Goal: Information Seeking & Learning: Find specific fact

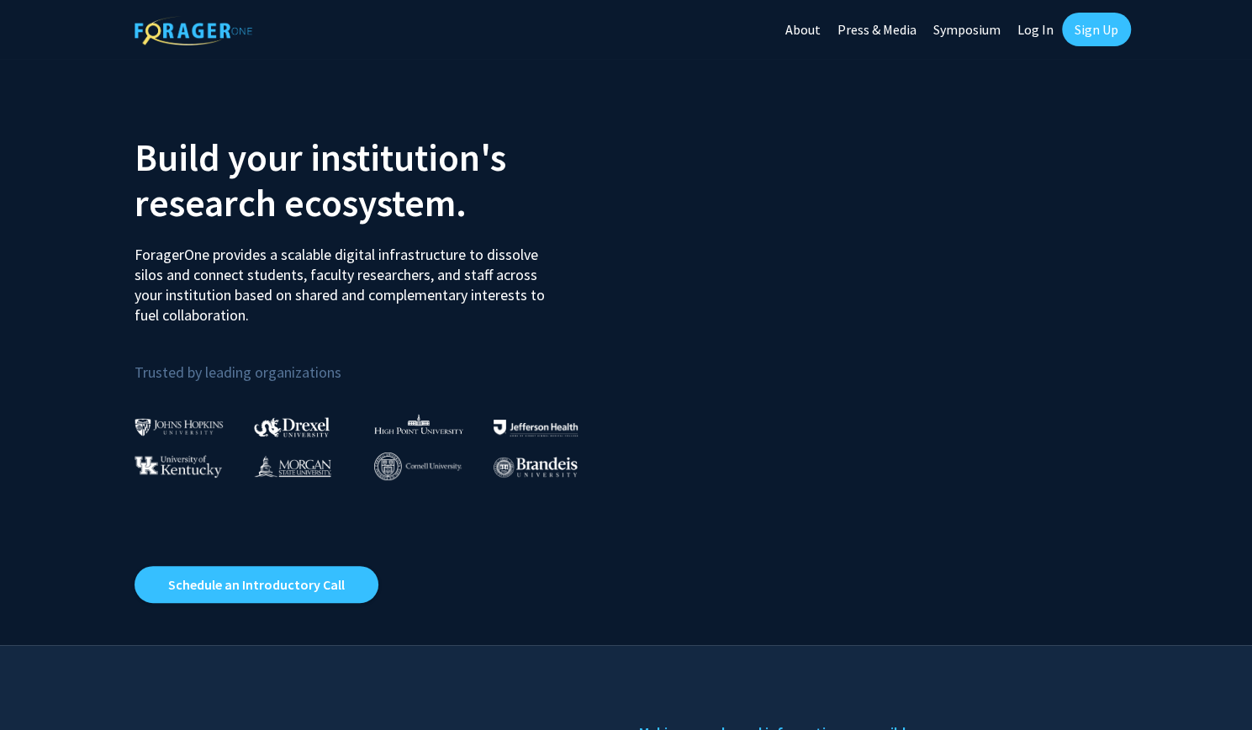
click at [1038, 33] on link "Log In" at bounding box center [1035, 29] width 53 height 59
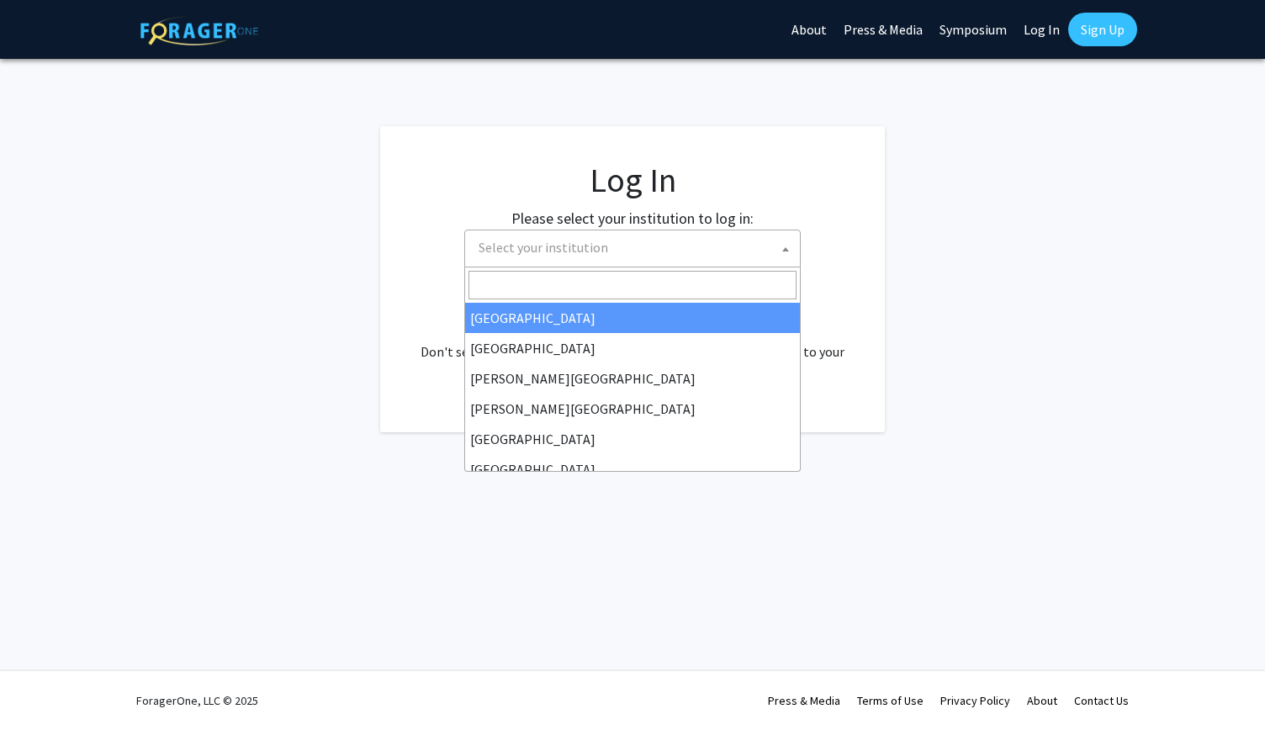
click at [741, 241] on span "Select your institution" at bounding box center [636, 247] width 328 height 34
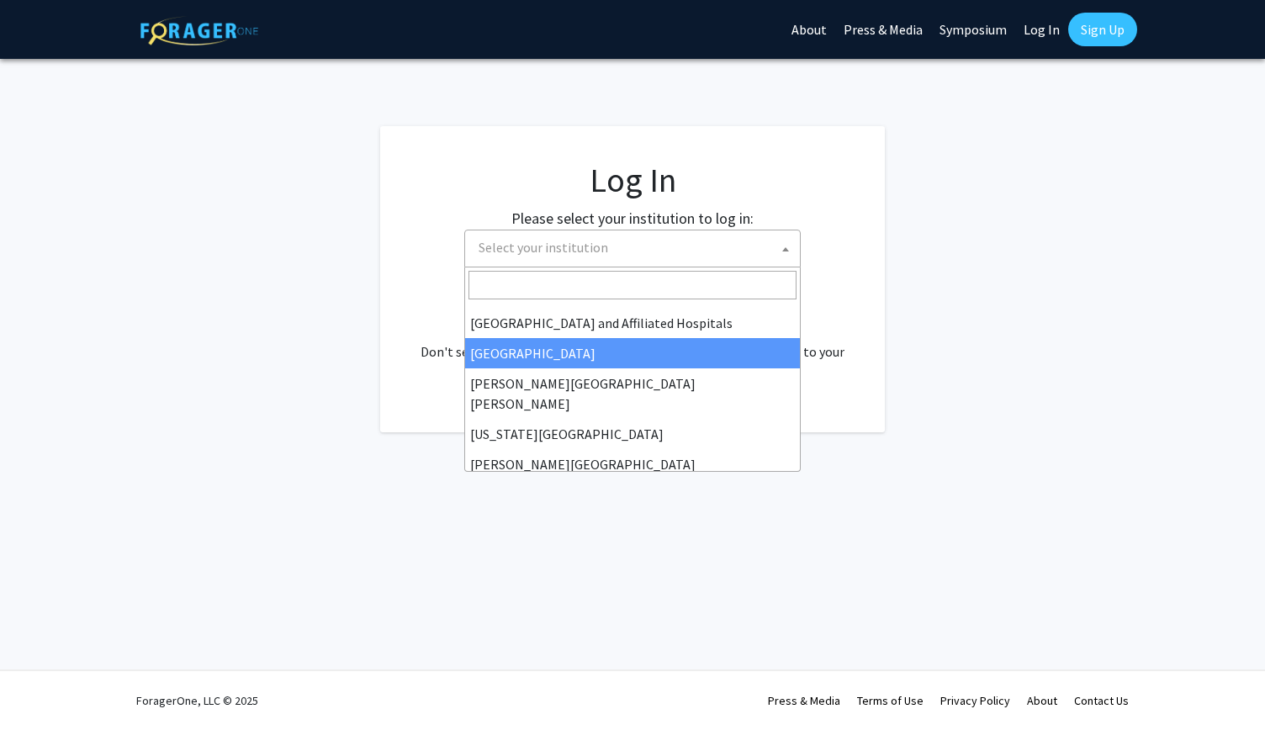
scroll to position [275, 0]
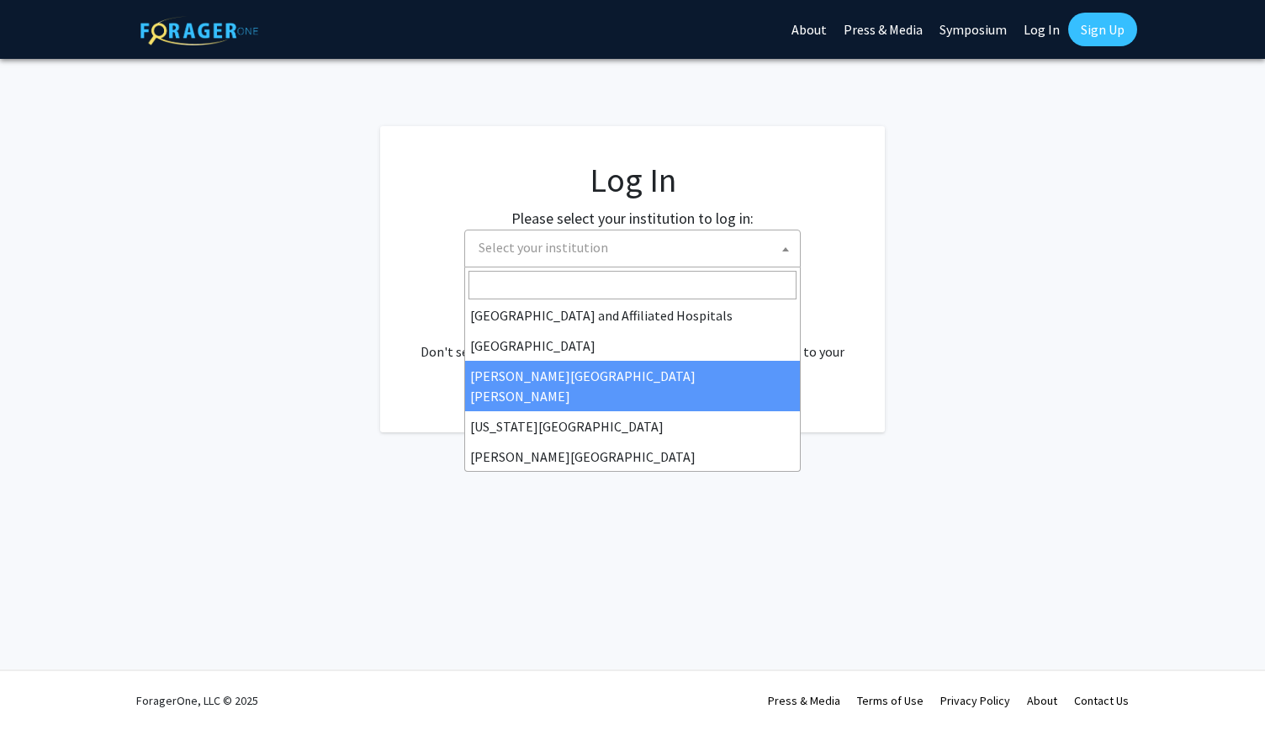
select select "1"
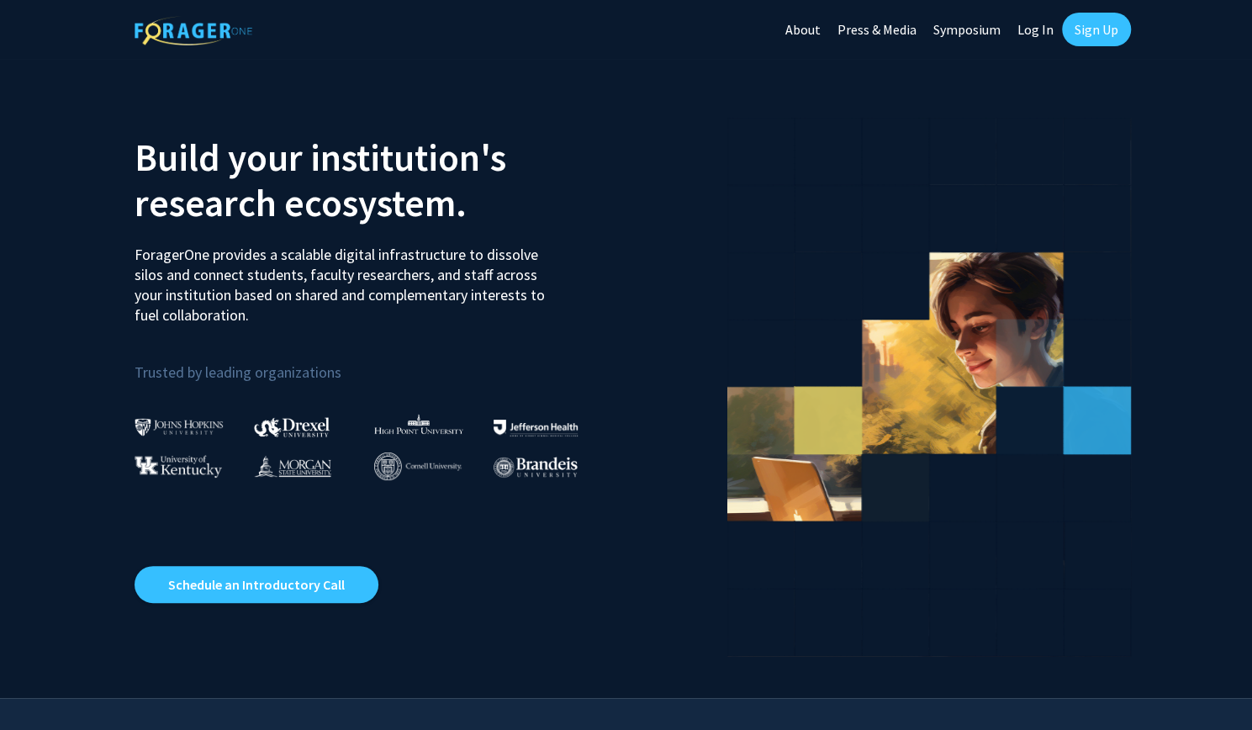
click at [1032, 27] on link "Log In" at bounding box center [1035, 29] width 53 height 59
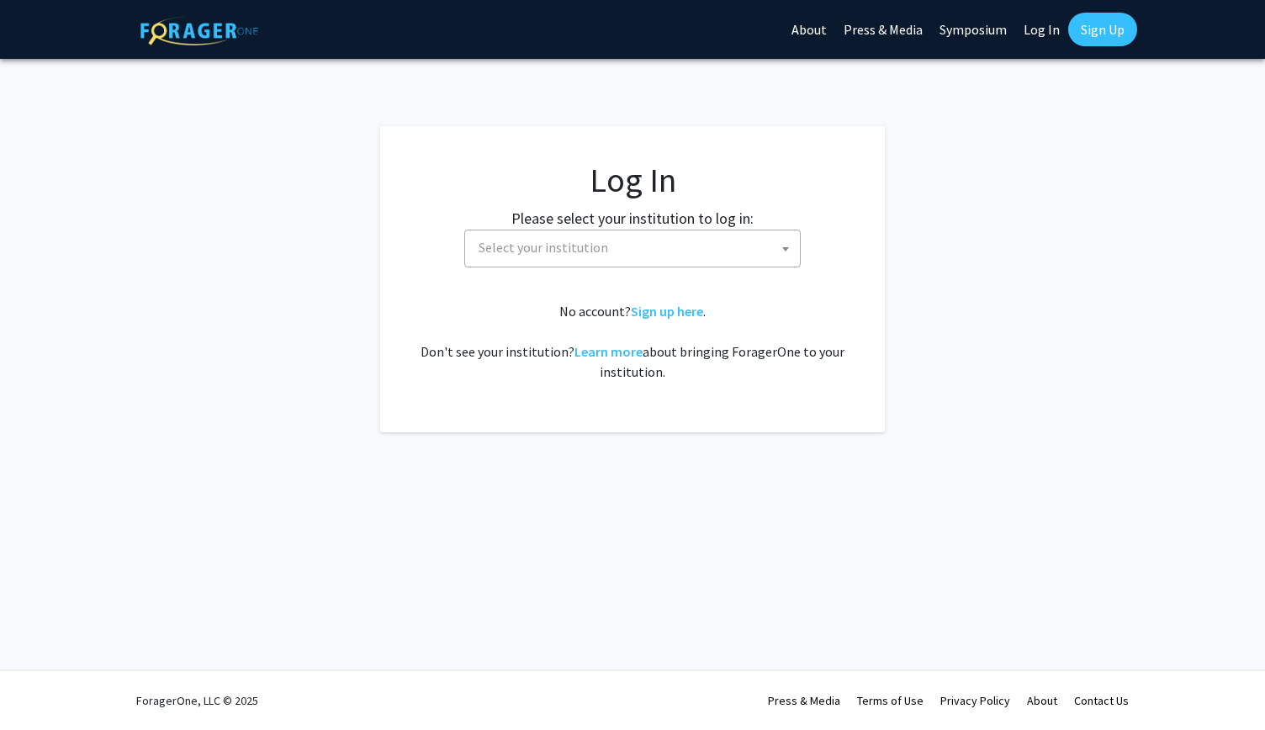
click at [619, 249] on span "Select your institution" at bounding box center [636, 247] width 328 height 34
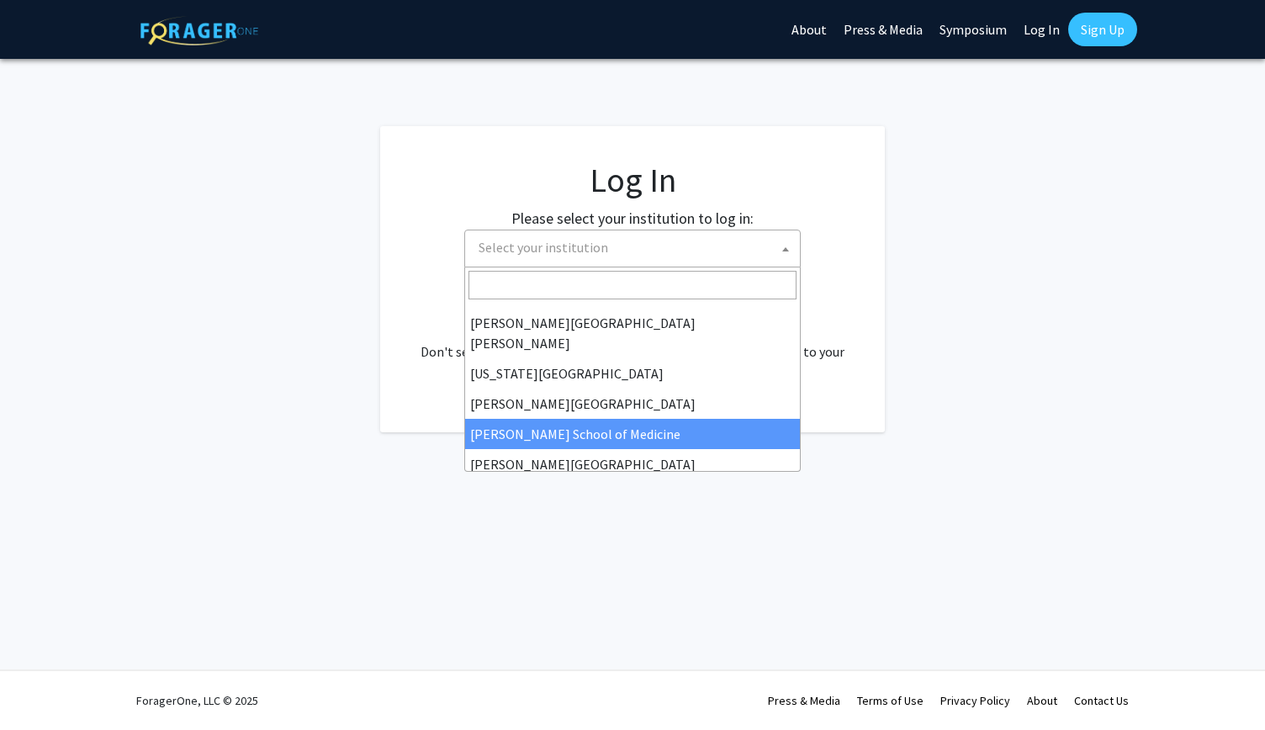
scroll to position [290, 0]
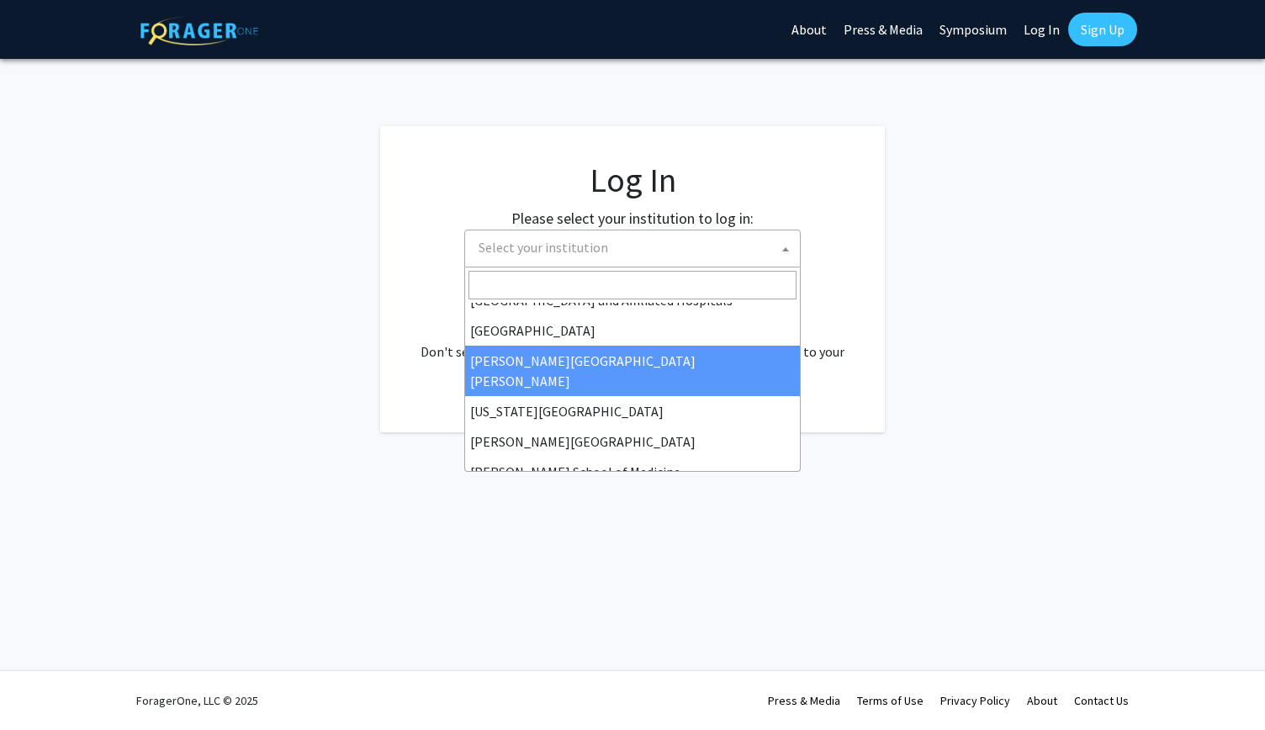
select select "1"
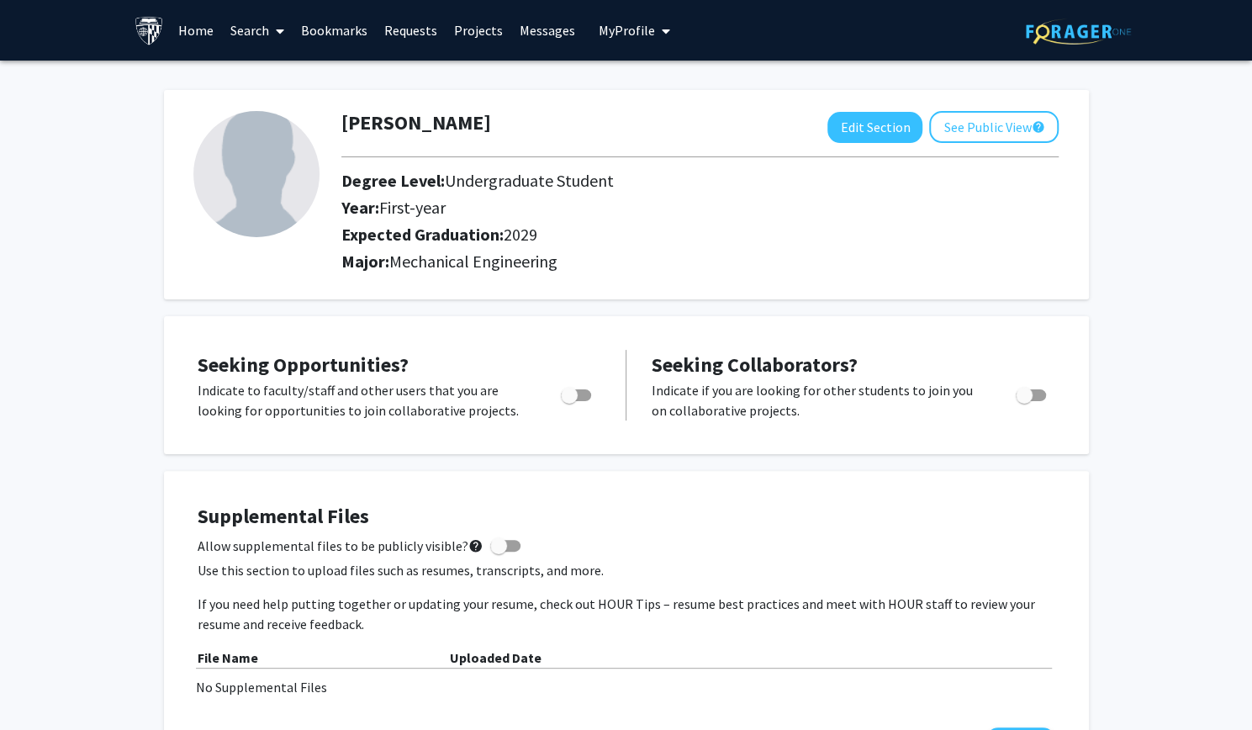
click at [343, 31] on link "Bookmarks" at bounding box center [334, 30] width 83 height 59
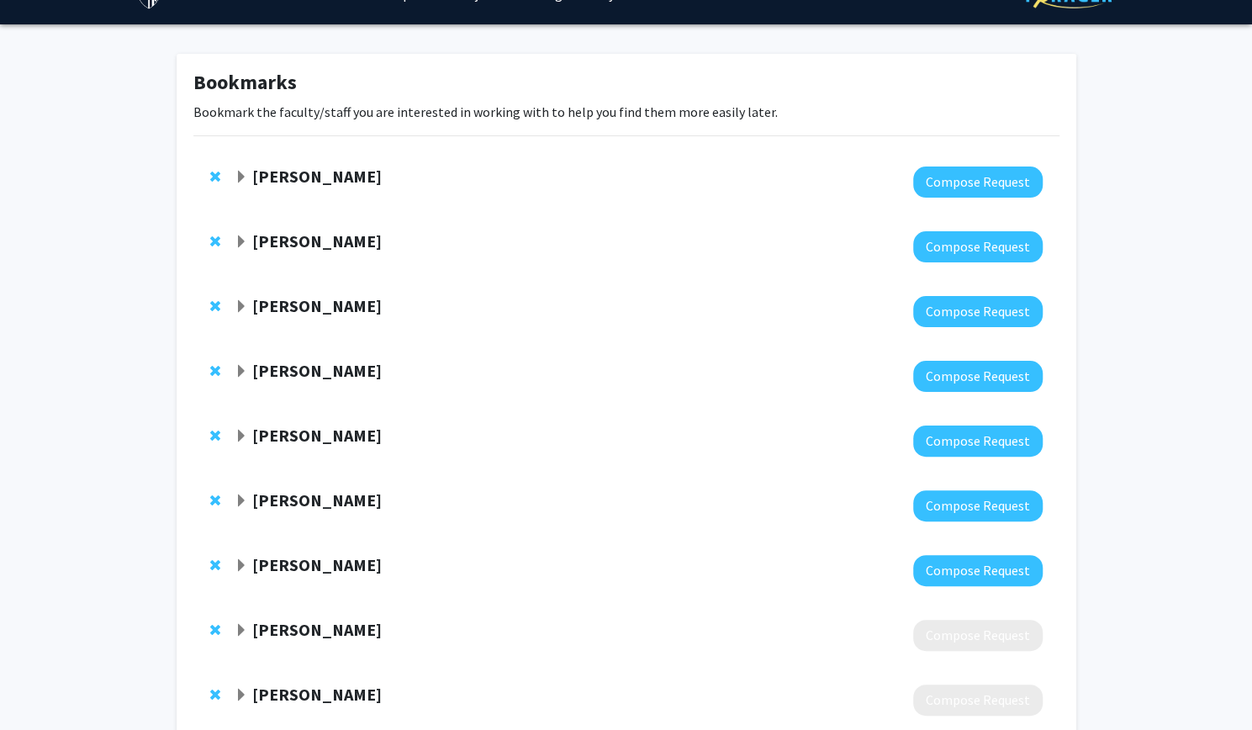
scroll to position [39, 0]
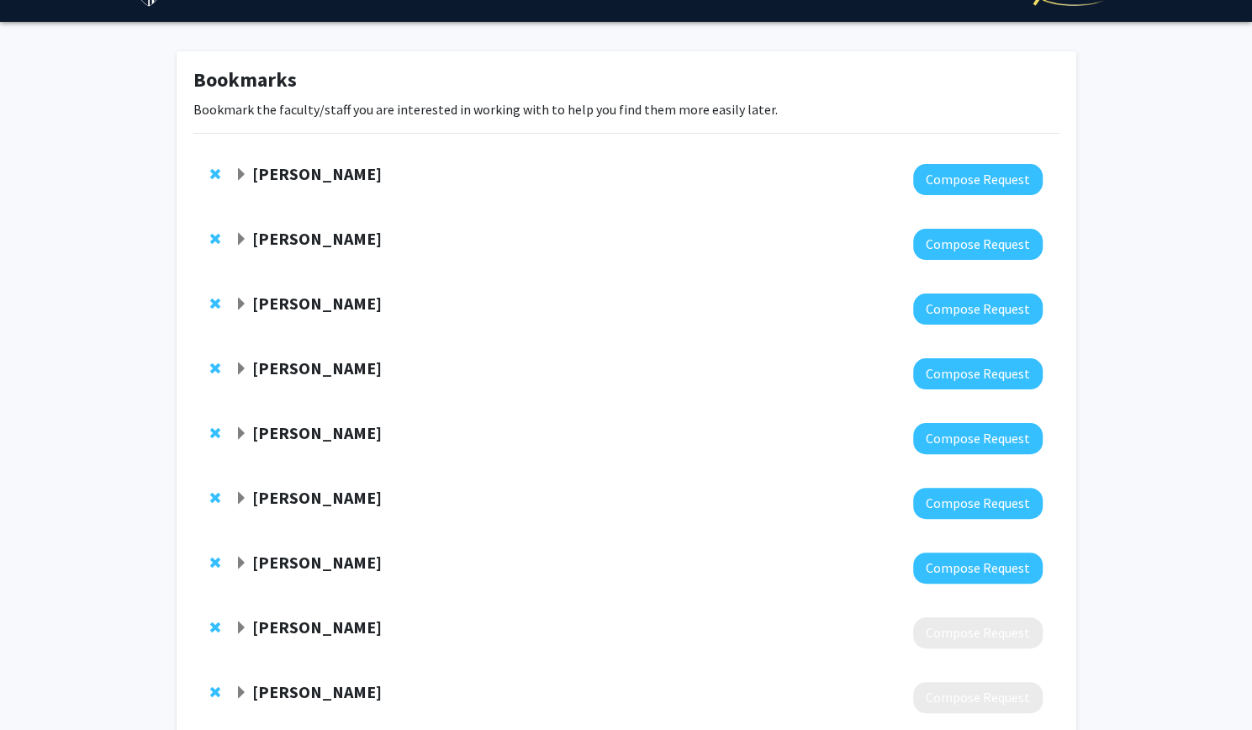
click at [242, 171] on span "Expand Andrei Gritsan Bookmark" at bounding box center [241, 174] width 13 height 13
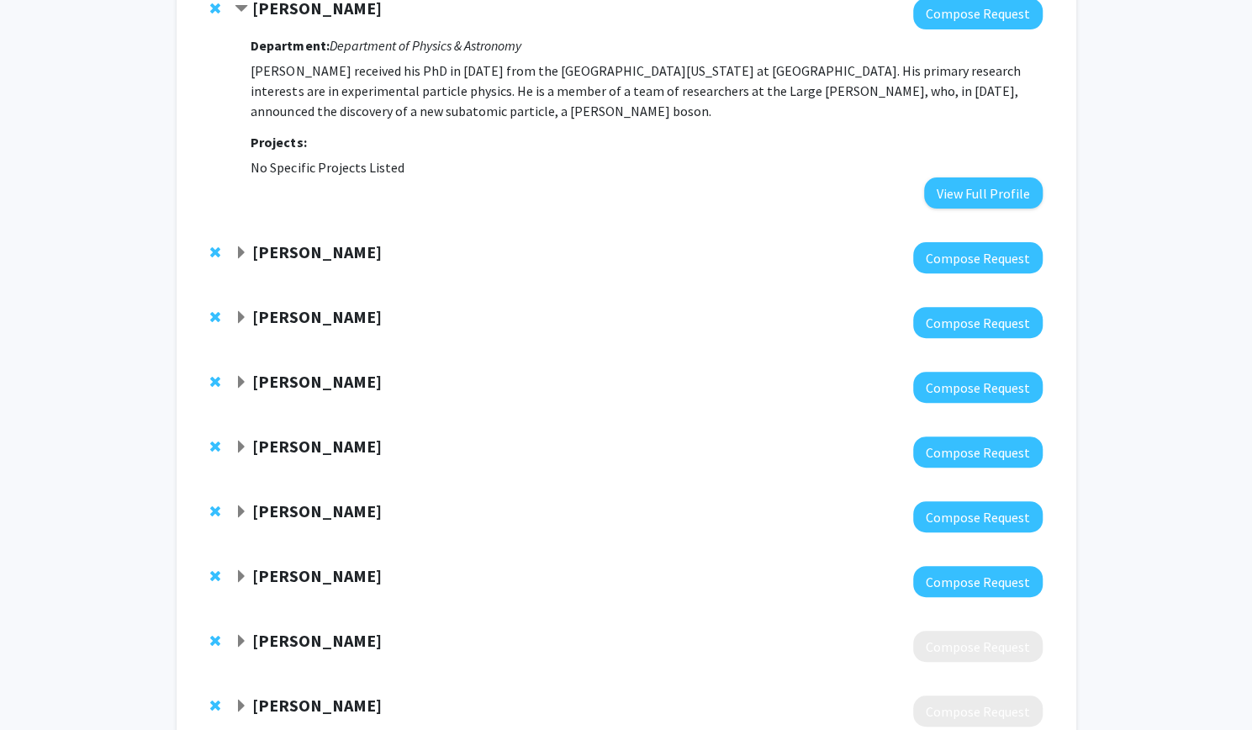
scroll to position [205, 0]
click at [258, 254] on strong "[PERSON_NAME]" at bounding box center [316, 250] width 129 height 21
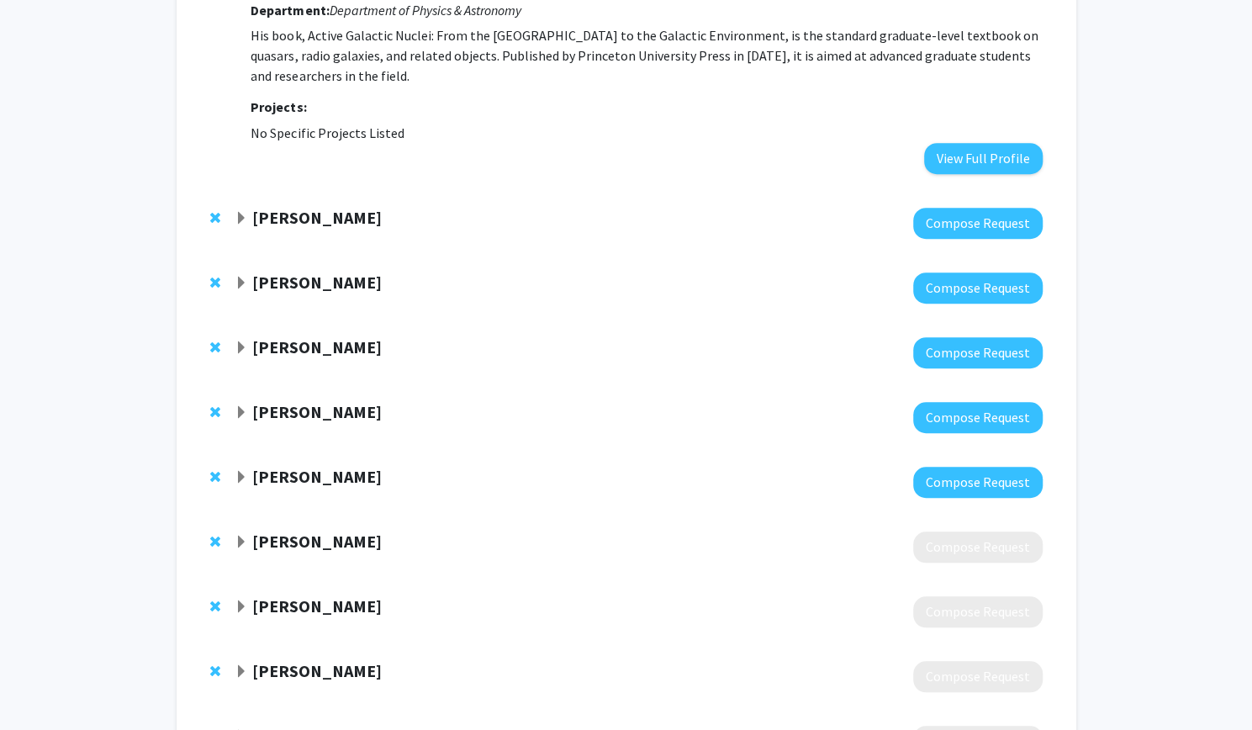
scroll to position [493, 0]
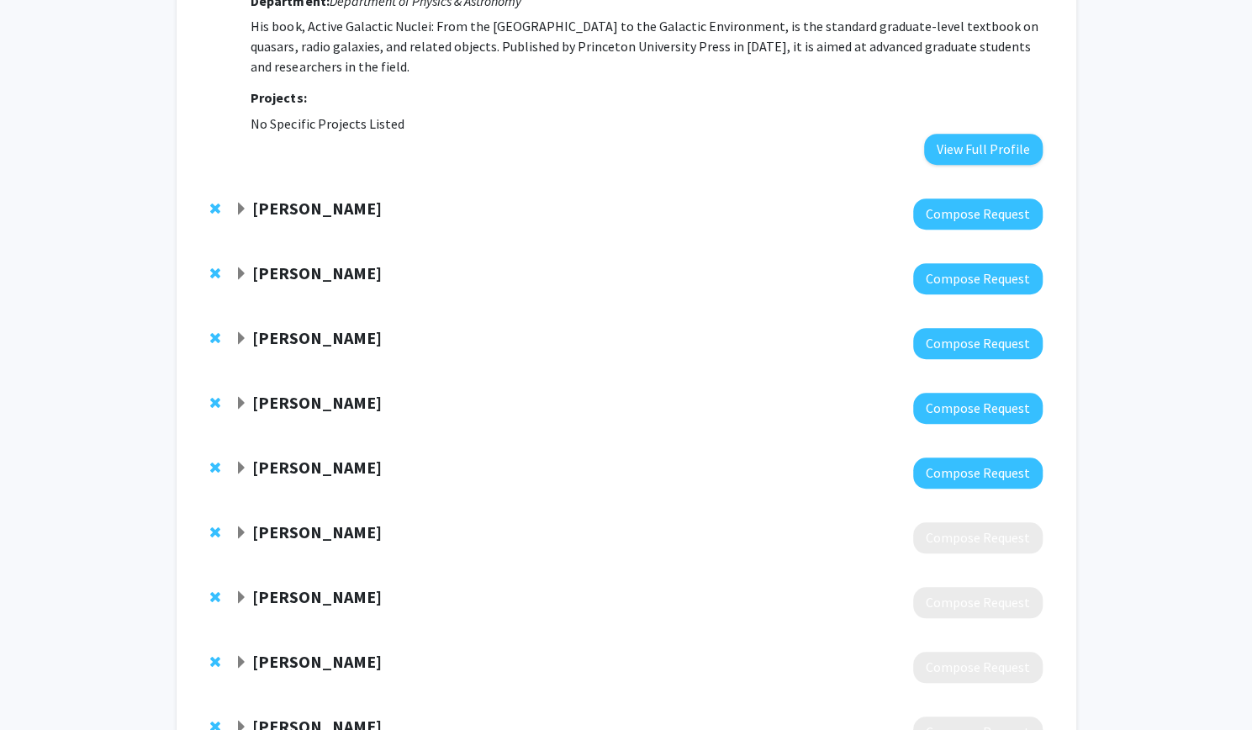
click at [361, 219] on div "Susu Xu" at bounding box center [416, 208] width 363 height 21
click at [246, 203] on span "Expand Susu Xu Bookmark" at bounding box center [241, 209] width 13 height 13
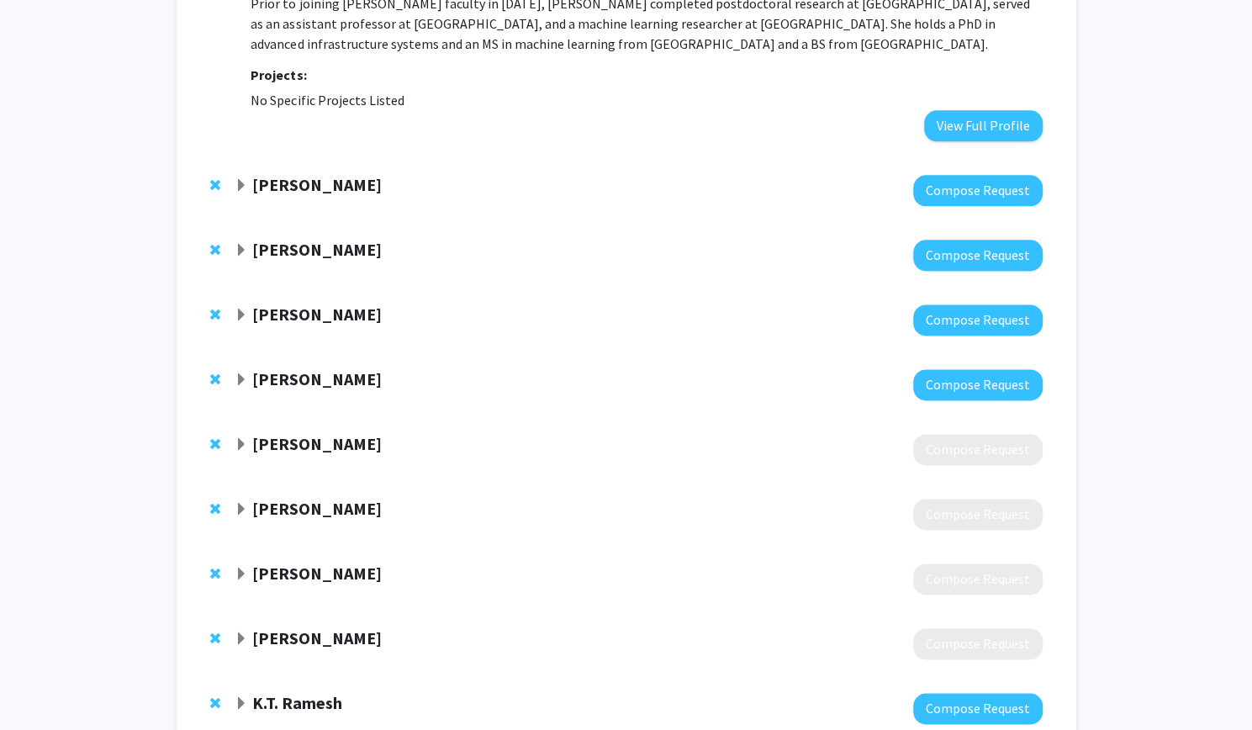
scroll to position [1144, 0]
click at [279, 173] on strong "Ryan Hurley" at bounding box center [316, 183] width 129 height 21
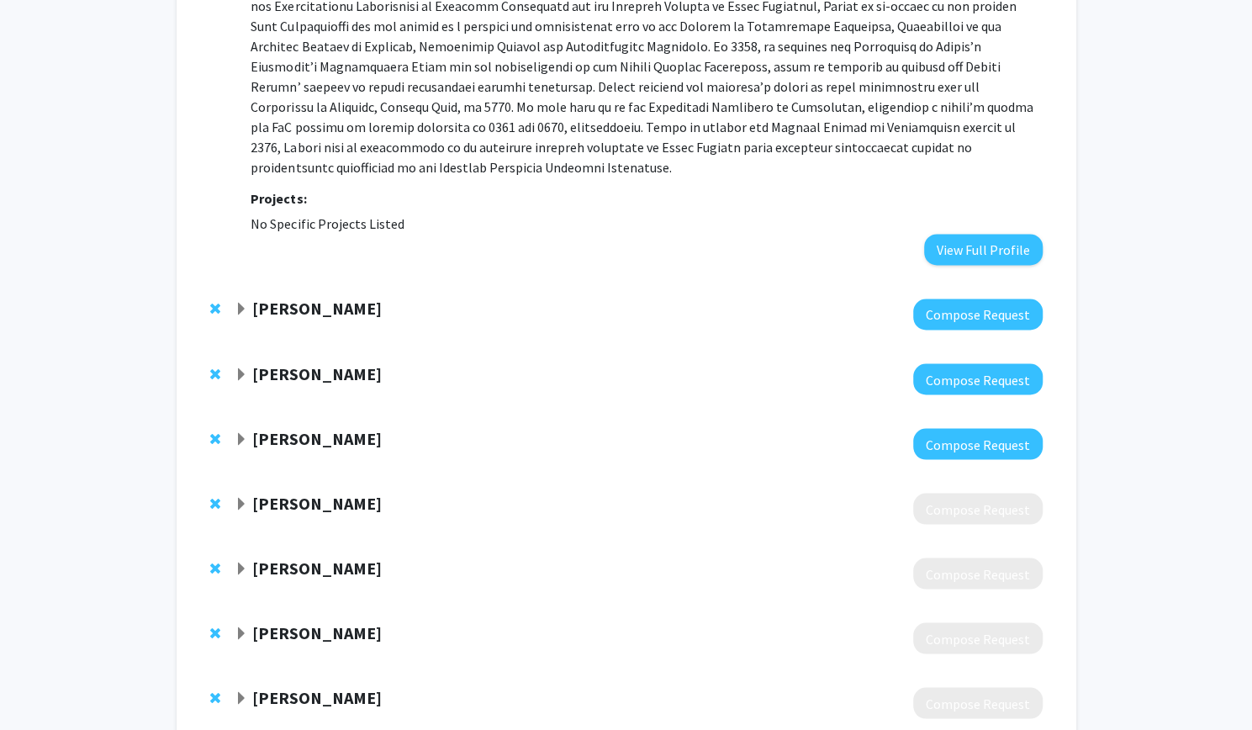
scroll to position [1520, 0]
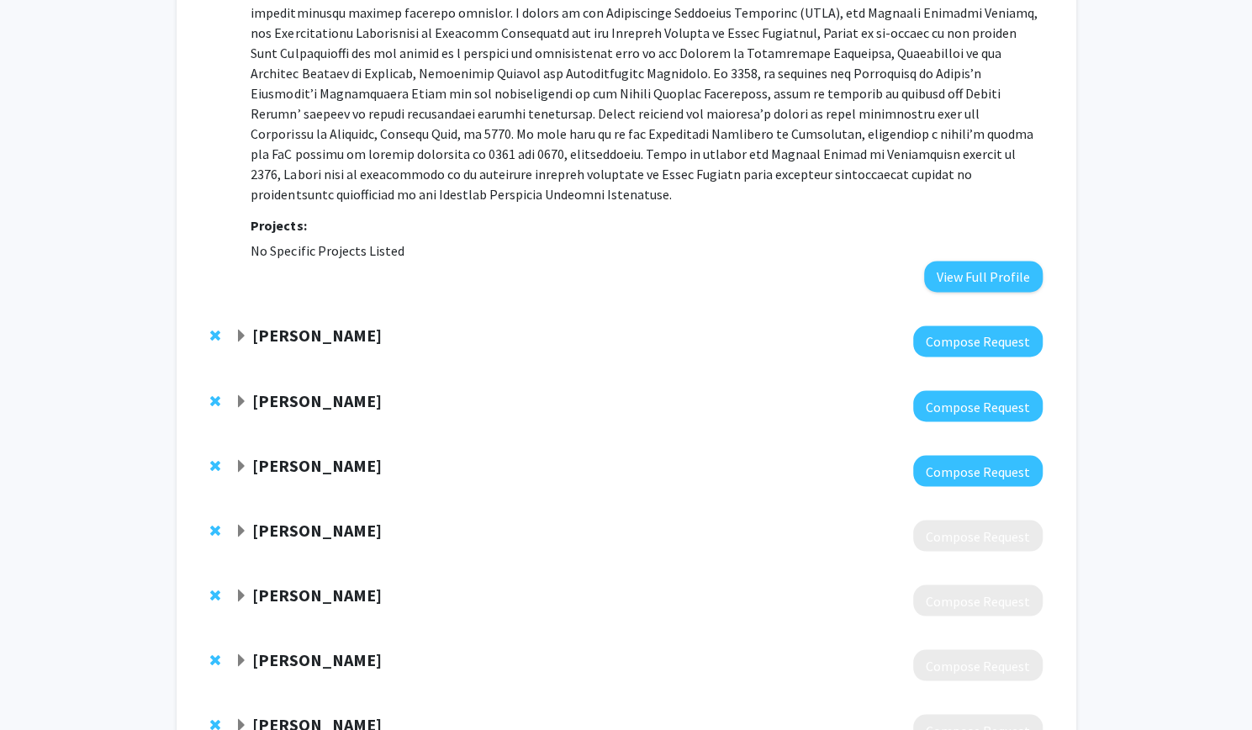
click at [244, 309] on div "Kevin Schlaufman Compose Request" at bounding box center [626, 341] width 866 height 65
click at [244, 330] on span "Expand Kevin Schlaufman Bookmark" at bounding box center [241, 336] width 13 height 13
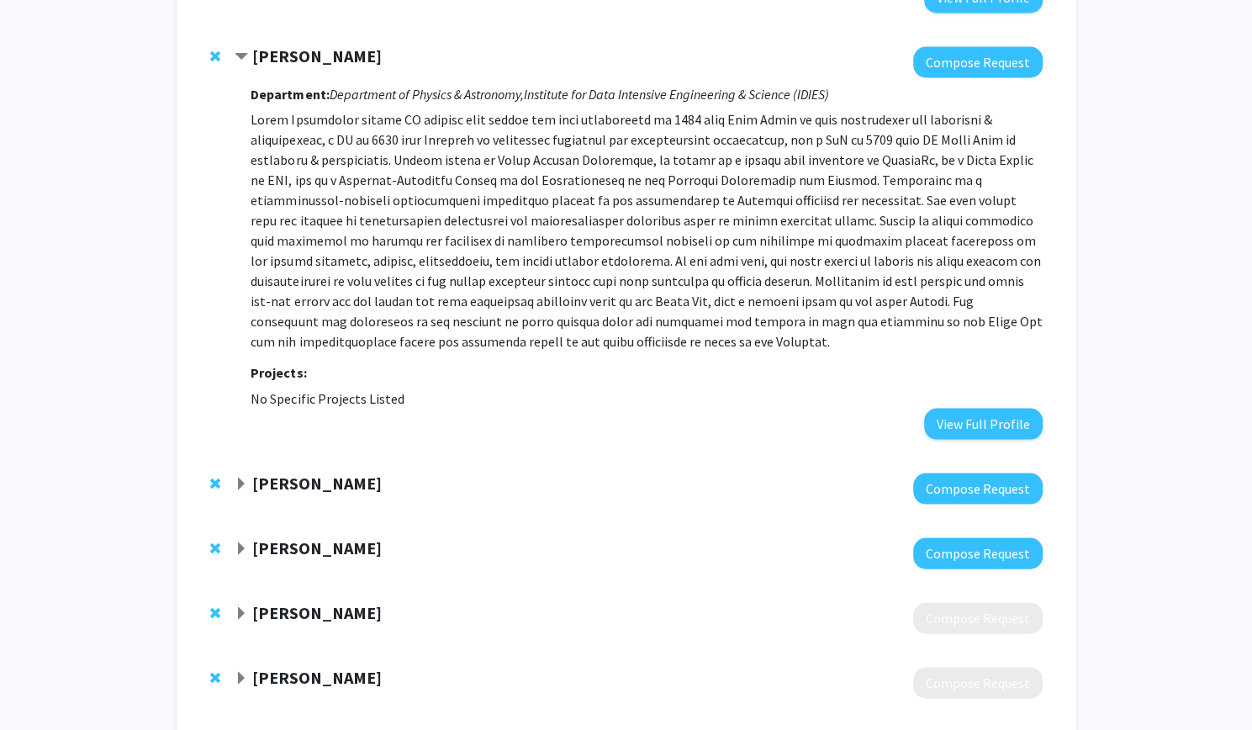
scroll to position [1805, 0]
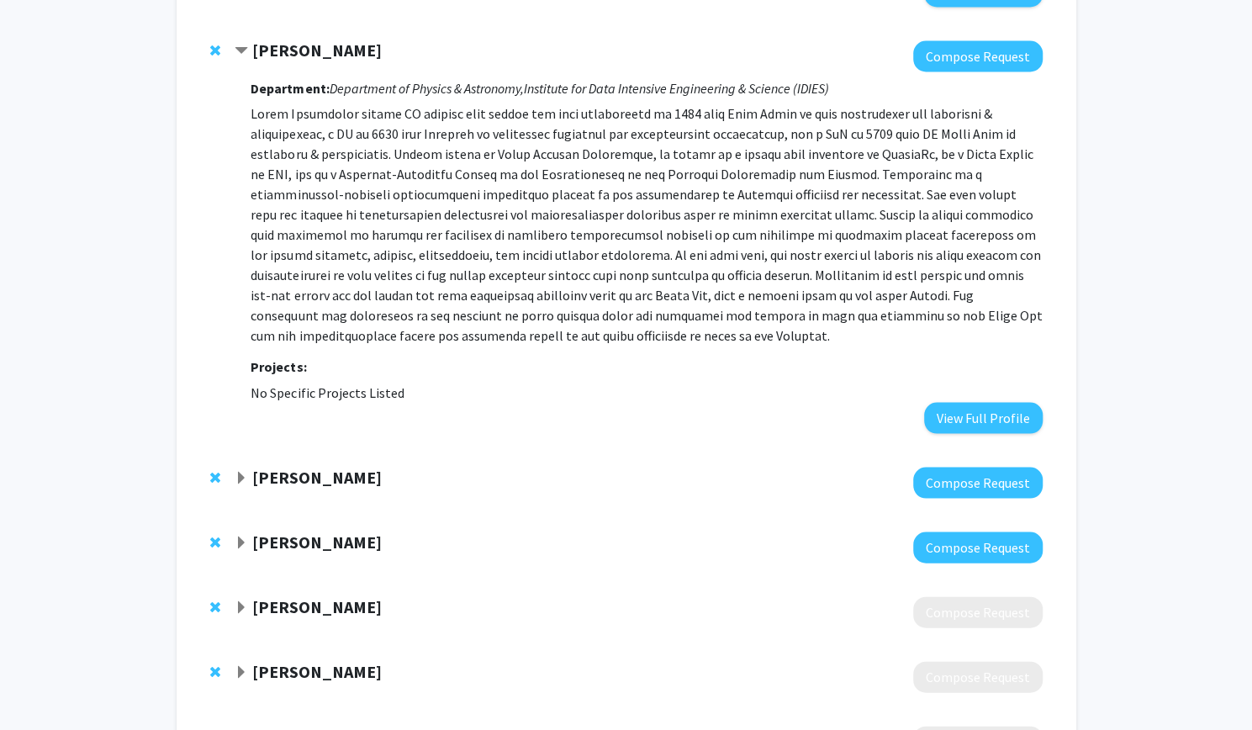
click at [245, 405] on div "Kevin Schlaufman Compose Request Department: Department of Physics & Astronomy,…" at bounding box center [626, 236] width 866 height 425
click at [247, 467] on div "Tyrel McQueen" at bounding box center [416, 477] width 363 height 21
click at [240, 471] on span "Expand Tyrel McQueen Bookmark" at bounding box center [241, 477] width 13 height 13
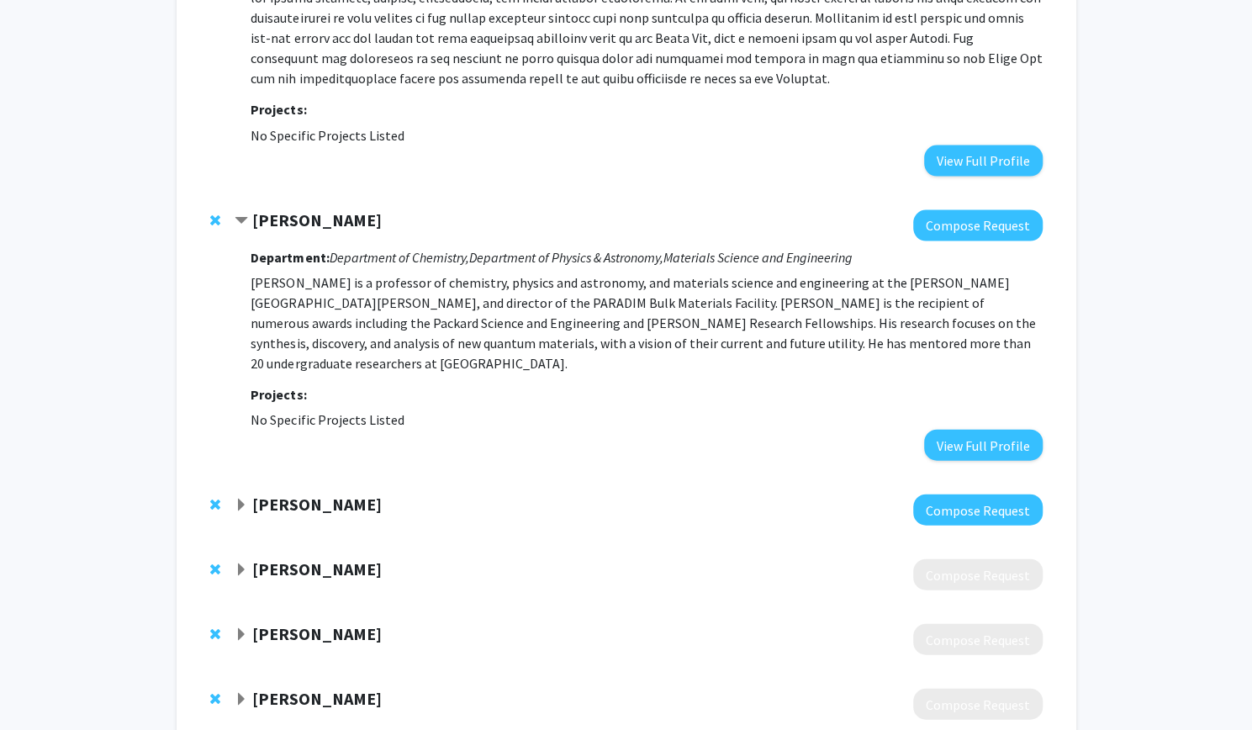
scroll to position [2064, 0]
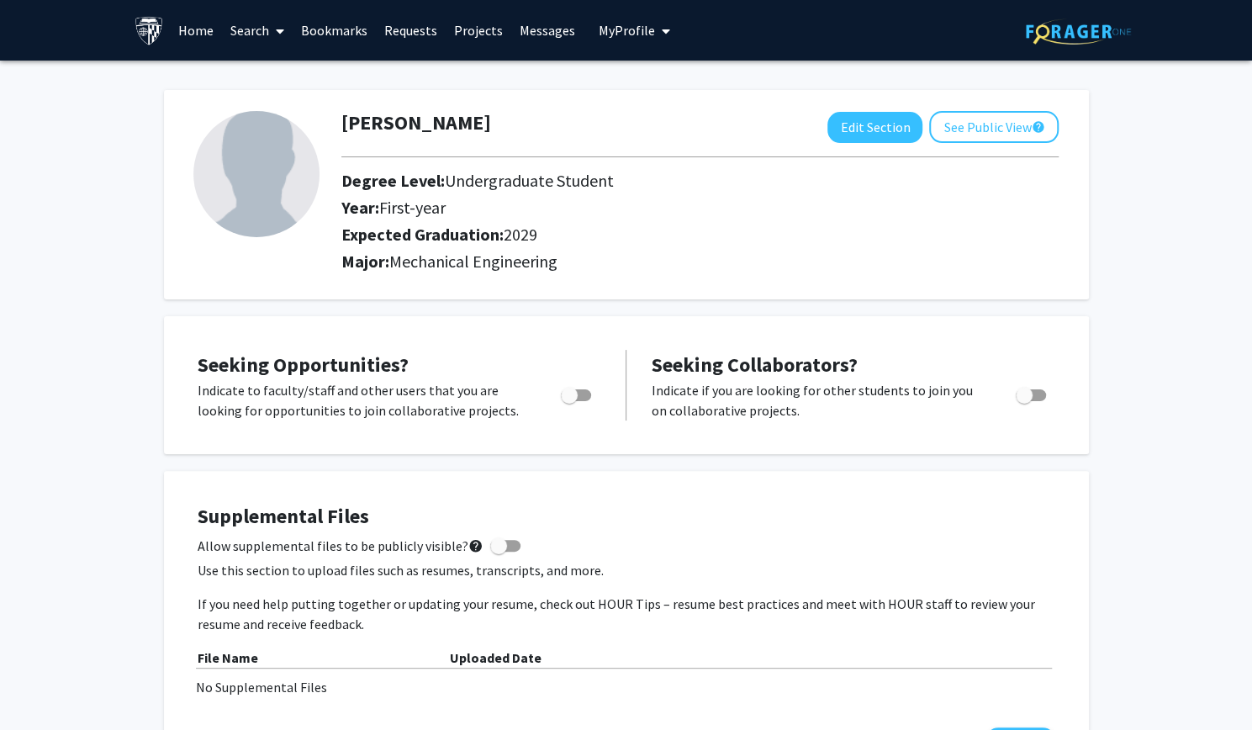
click at [0, 45] on div "Skip navigation Home Search Bookmarks Requests Projects Messages My Profile Nat…" at bounding box center [626, 30] width 1252 height 61
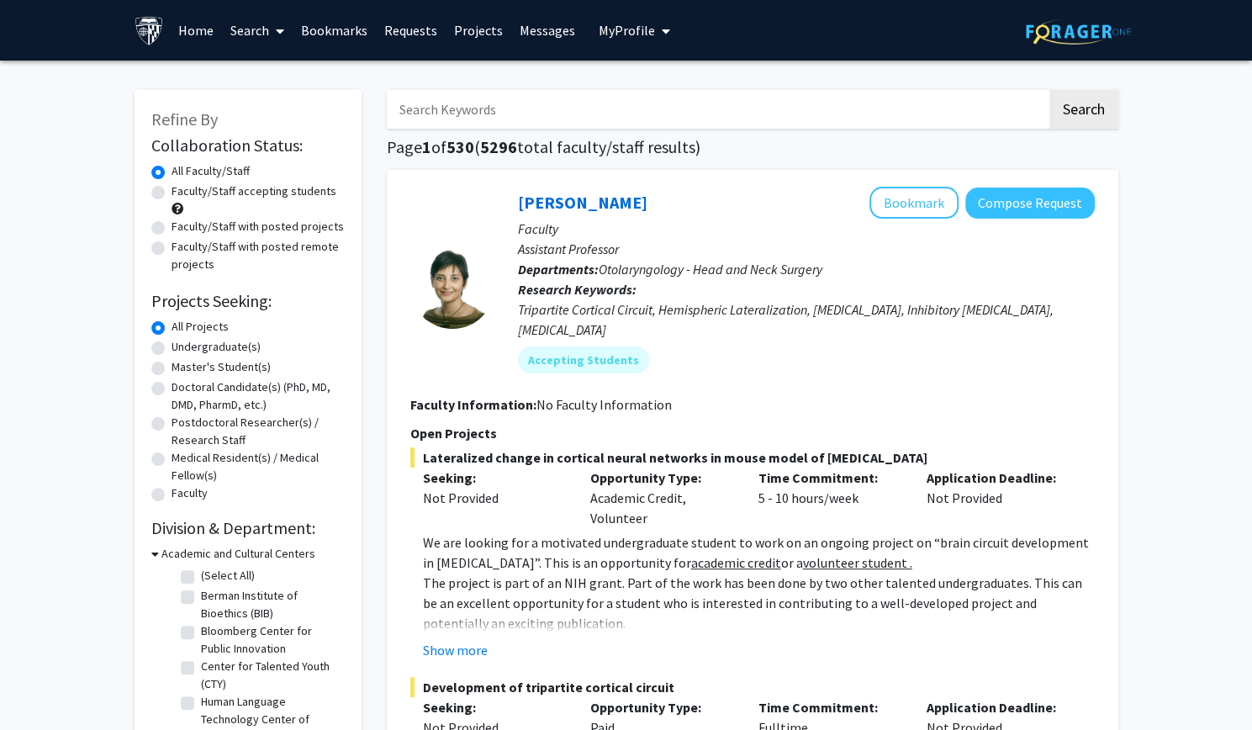
click at [324, 34] on link "Bookmarks" at bounding box center [334, 30] width 83 height 59
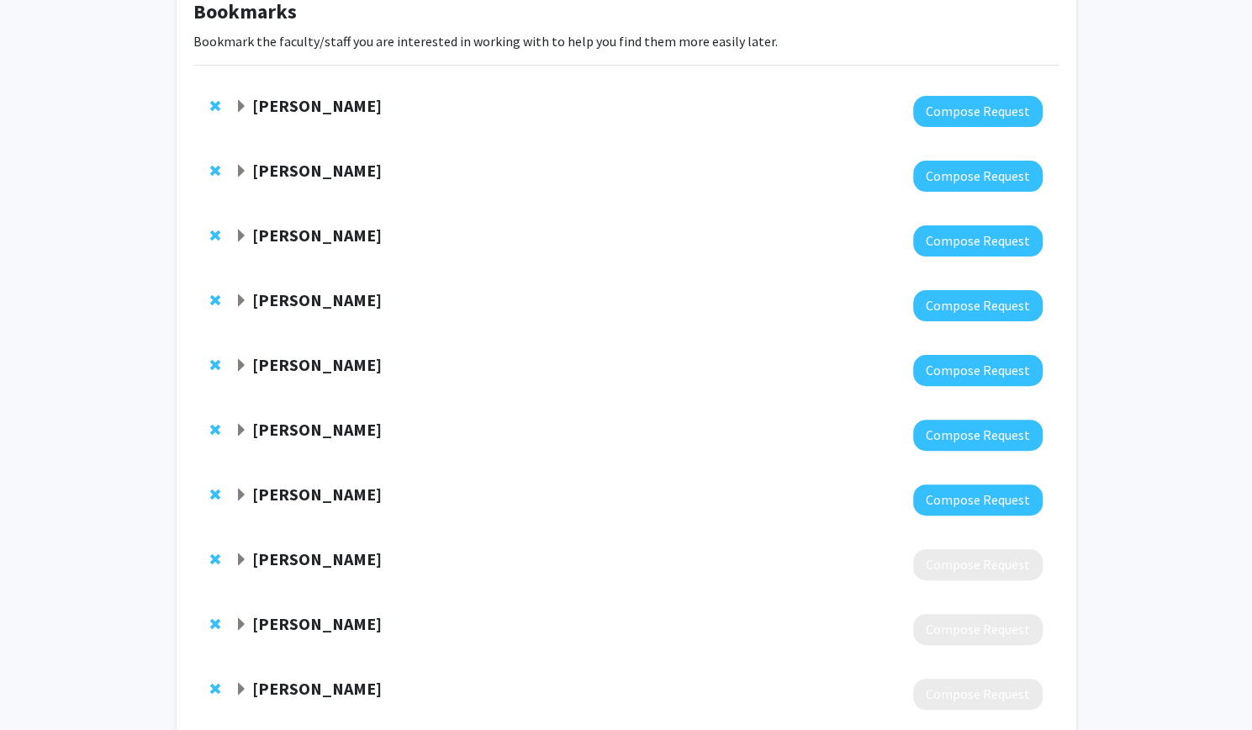
scroll to position [109, 0]
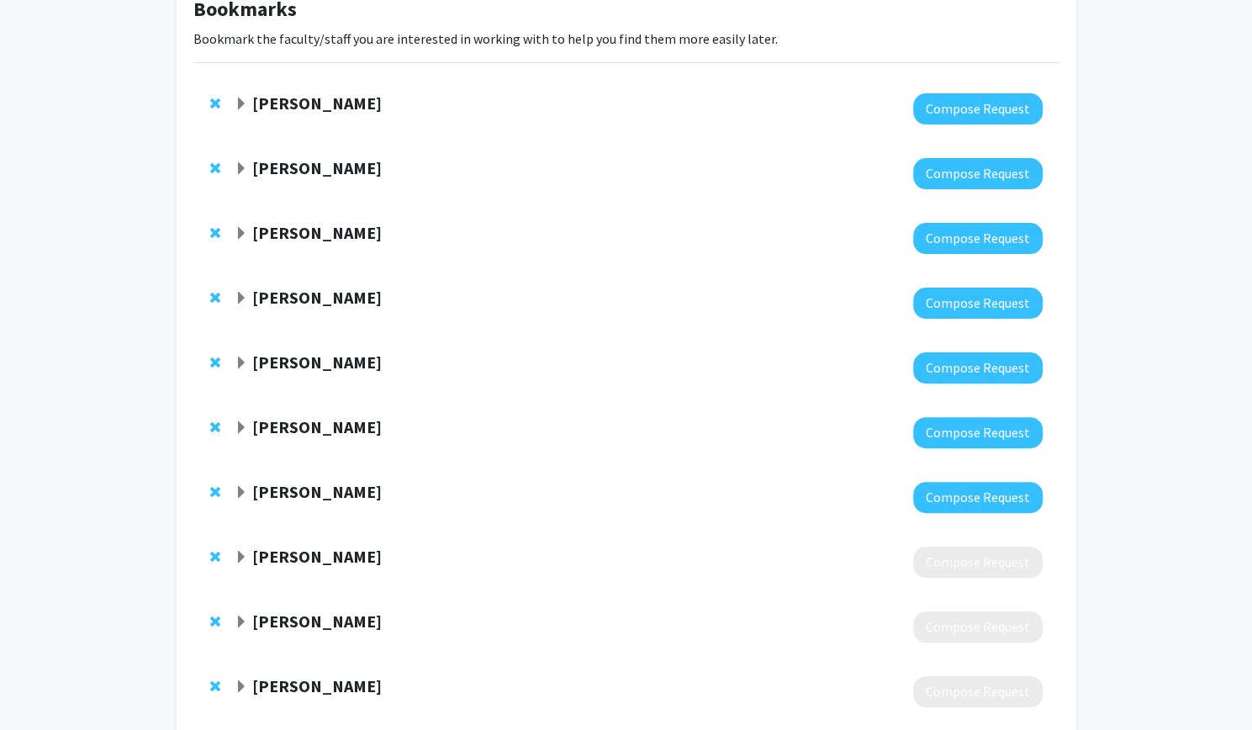
click at [237, 433] on span "Expand Tyrel McQueen Bookmark" at bounding box center [241, 427] width 13 height 13
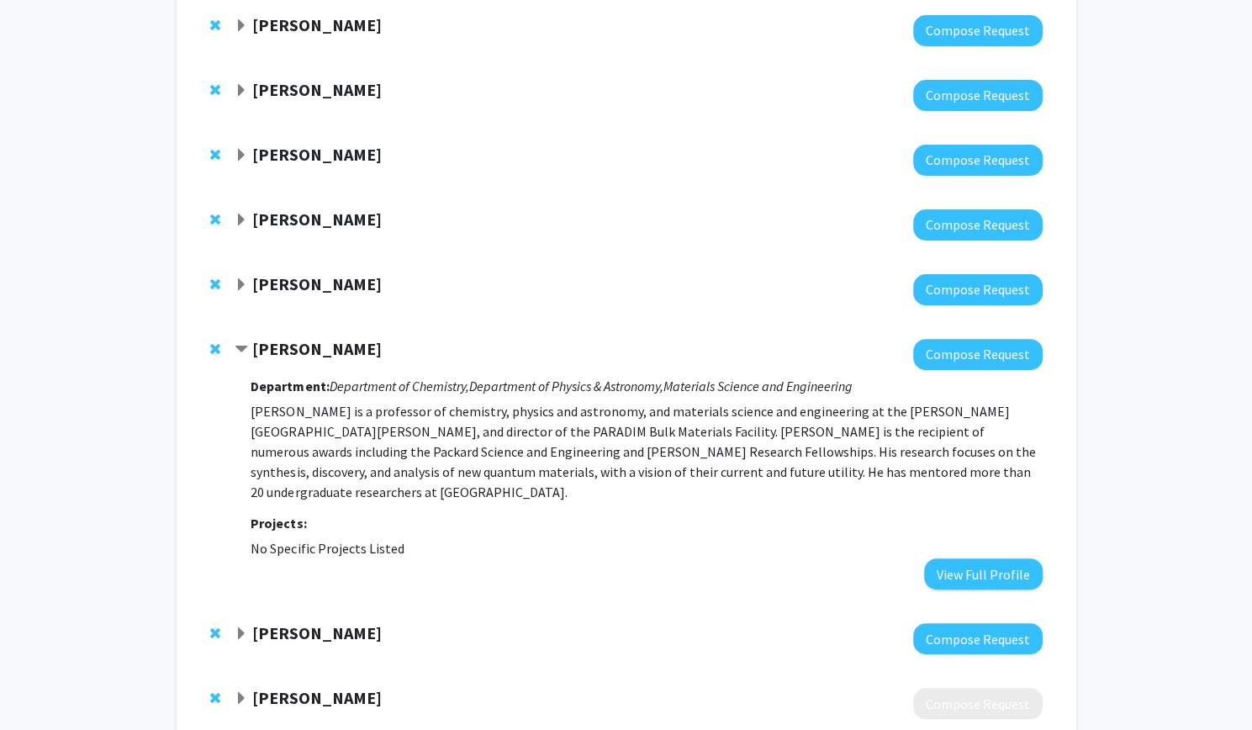
scroll to position [188, 0]
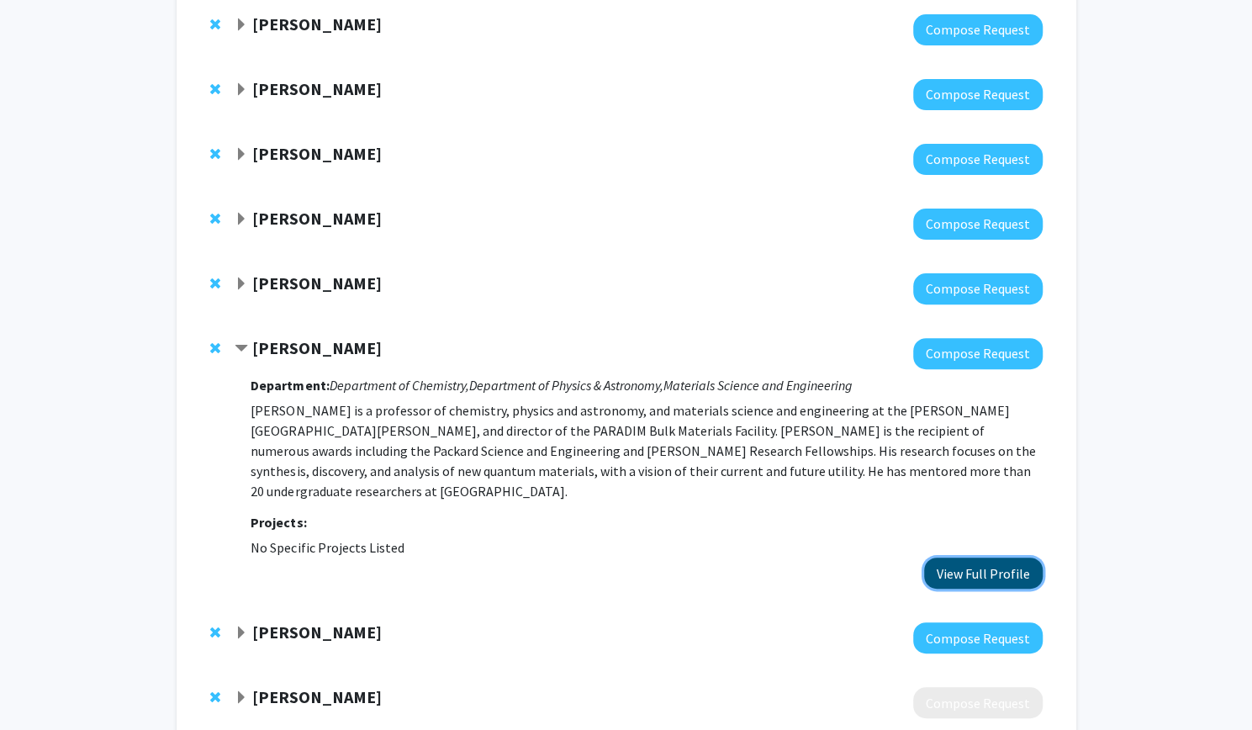
click at [980, 558] on button "View Full Profile" at bounding box center [983, 573] width 119 height 31
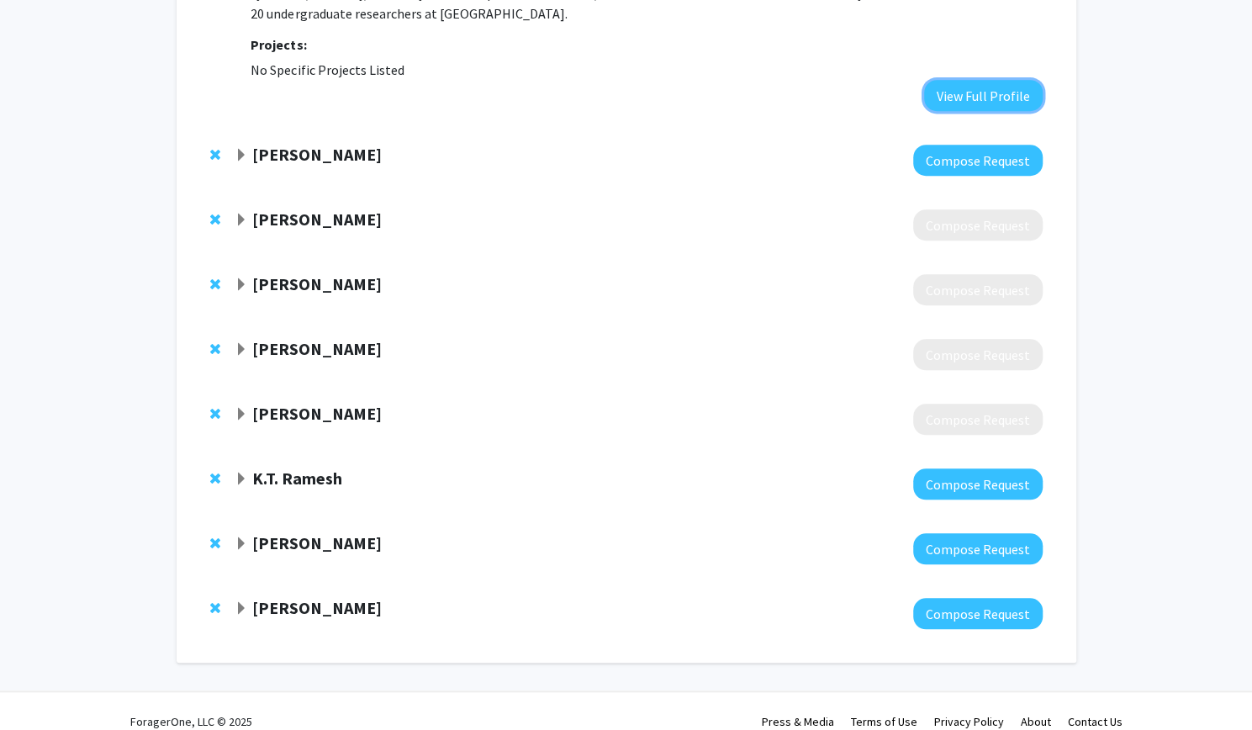
scroll to position [0, 0]
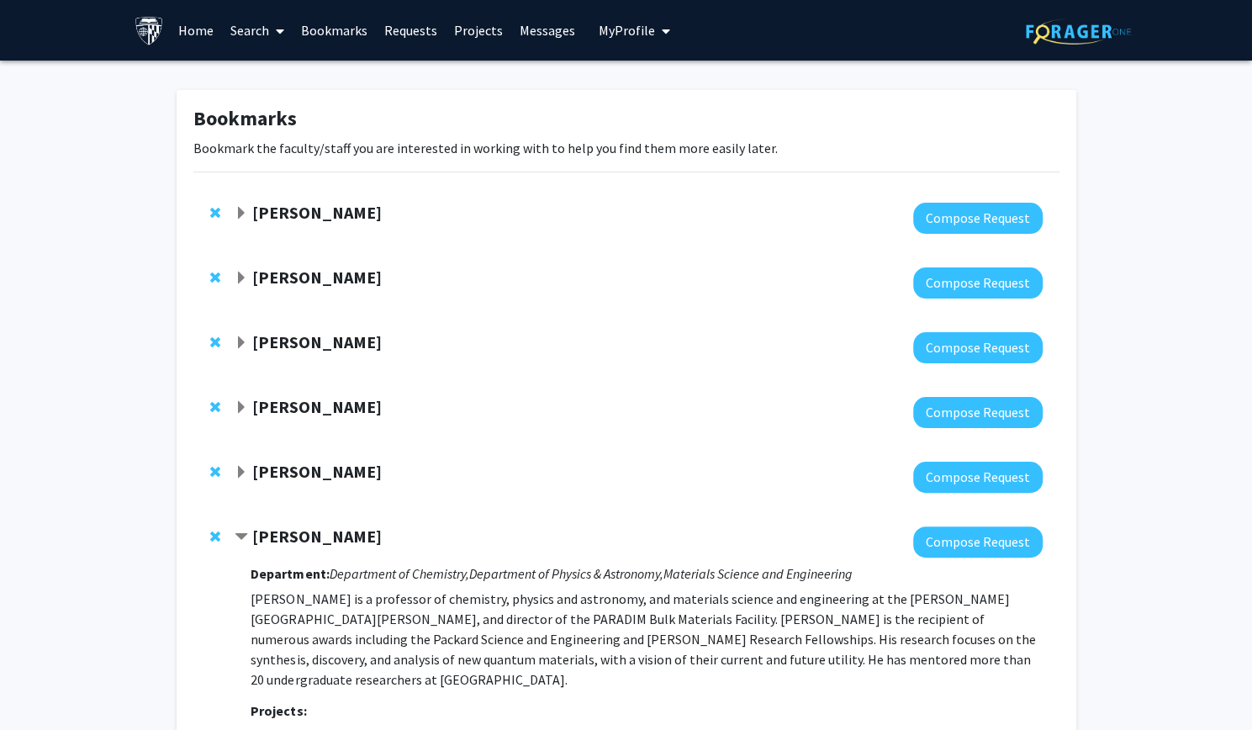
click at [251, 38] on link "Search" at bounding box center [257, 30] width 71 height 59
click at [290, 76] on span "Faculty/Staff" at bounding box center [284, 78] width 124 height 34
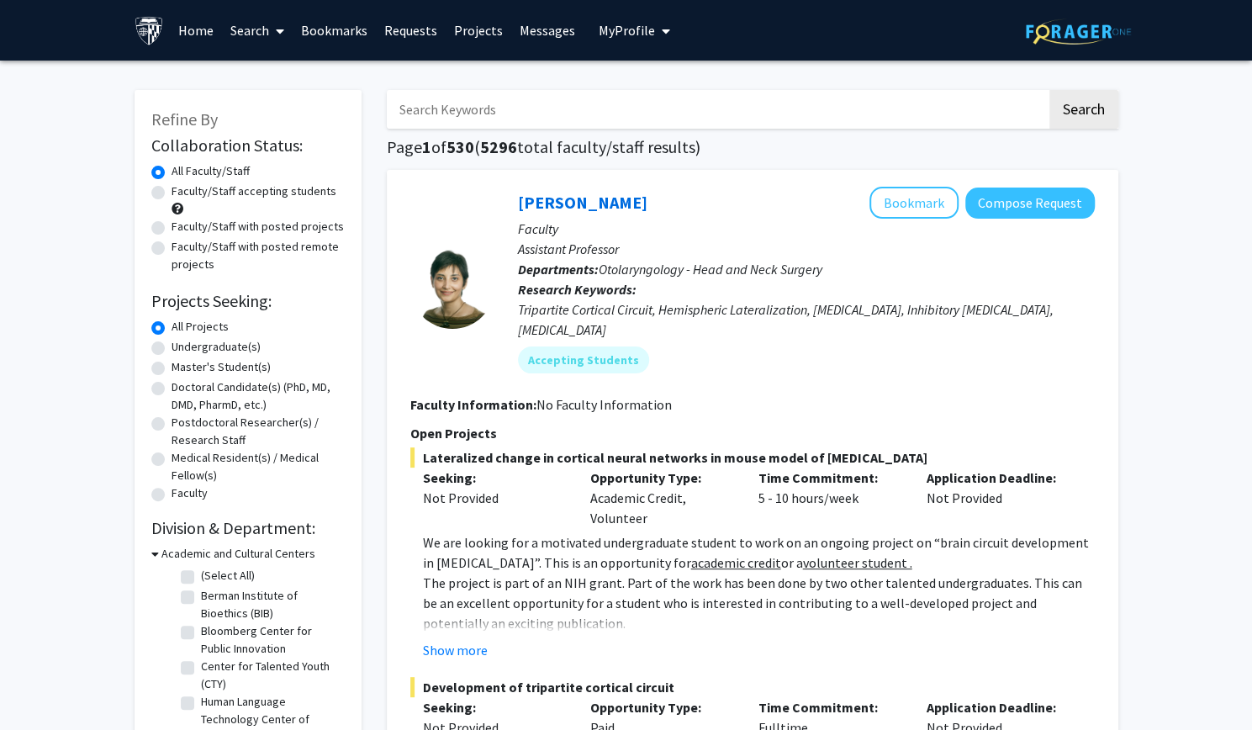
click at [493, 113] on input "Search Keywords" at bounding box center [717, 109] width 660 height 39
type input "xinshu zang"
click at [1049, 90] on button "Search" at bounding box center [1083, 109] width 69 height 39
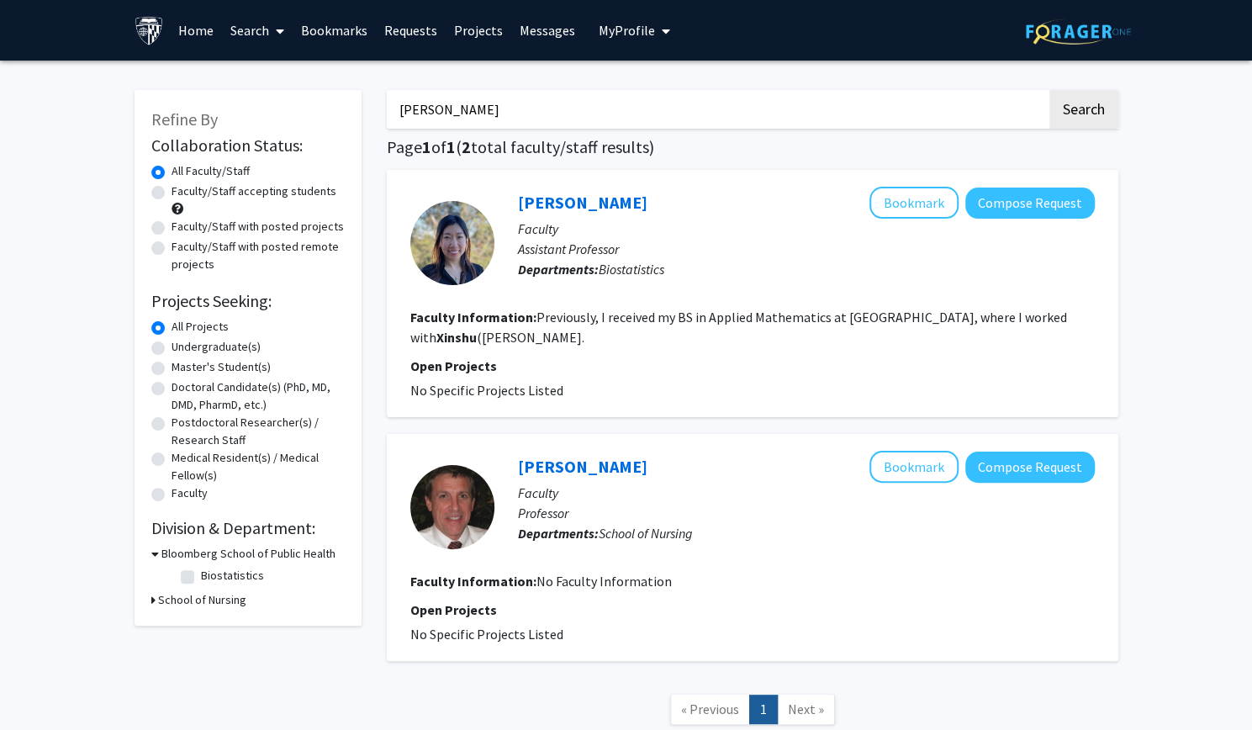
drag, startPoint x: 545, startPoint y: 117, endPoint x: 357, endPoint y: 131, distance: 188.9
click at [357, 131] on div "Refine By Collaboration Status: Collaboration Status All Faculty/Staff Collabor…" at bounding box center [626, 415] width 1009 height 685
type input "Xinshu Zhang"
click at [1049, 90] on button "Search" at bounding box center [1083, 109] width 69 height 39
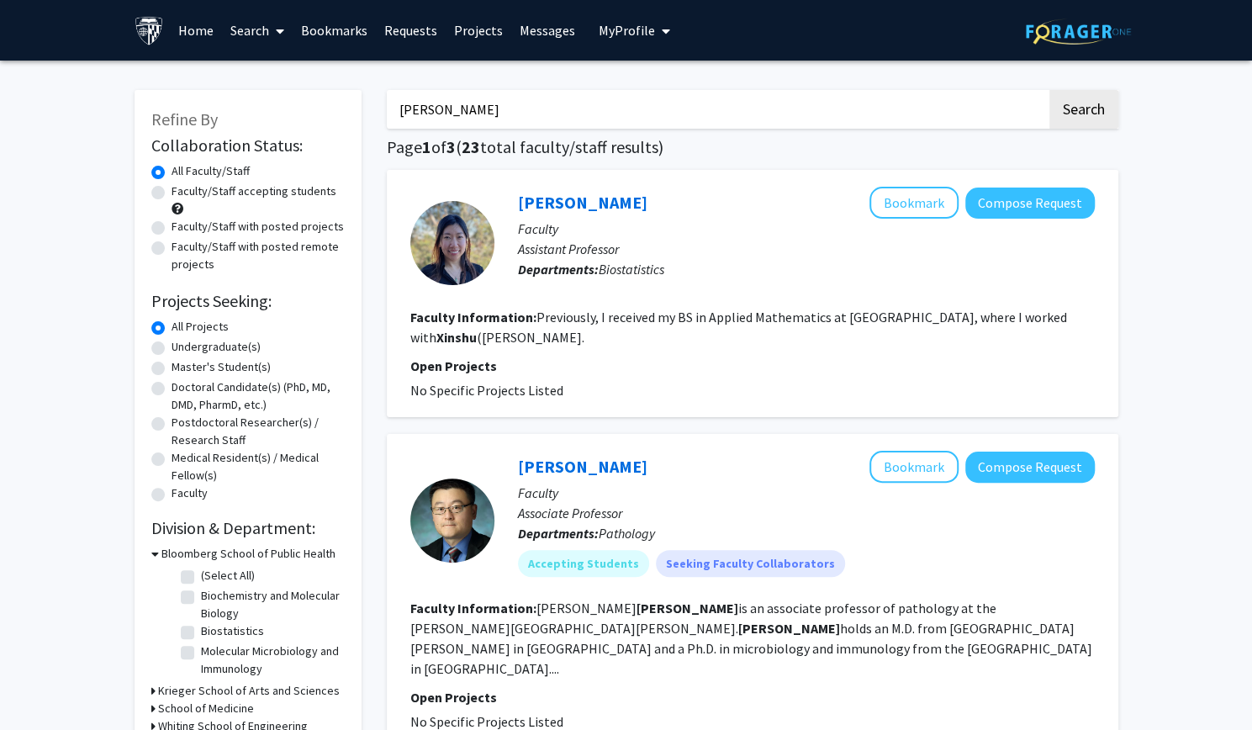
drag, startPoint x: 499, startPoint y: 112, endPoint x: 325, endPoint y: 122, distance: 173.5
paste input "T. Halloran"
type input "T. Halloran"
click at [1049, 90] on button "Search" at bounding box center [1083, 109] width 69 height 39
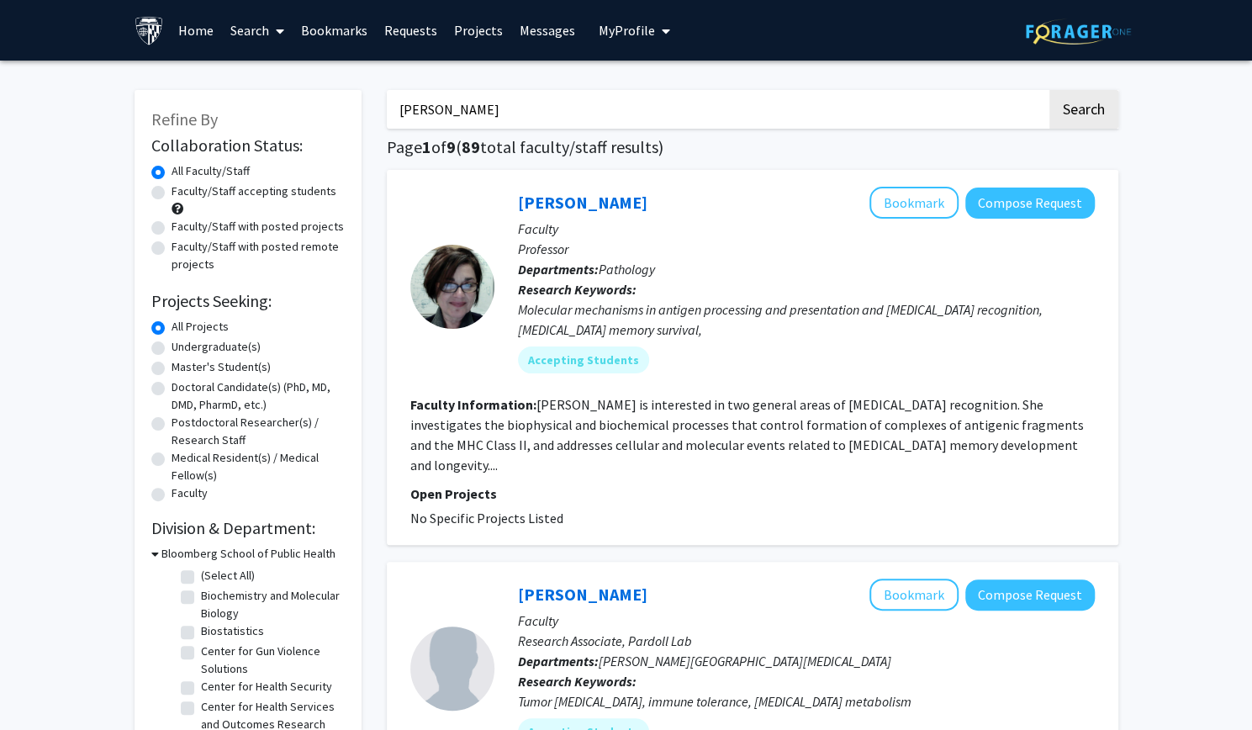
drag, startPoint x: 548, startPoint y: 120, endPoint x: 325, endPoint y: 92, distance: 225.4
paste input "Ruidan Zhong"
type input "Ruidan Zhong"
click at [1049, 90] on button "Search" at bounding box center [1083, 109] width 69 height 39
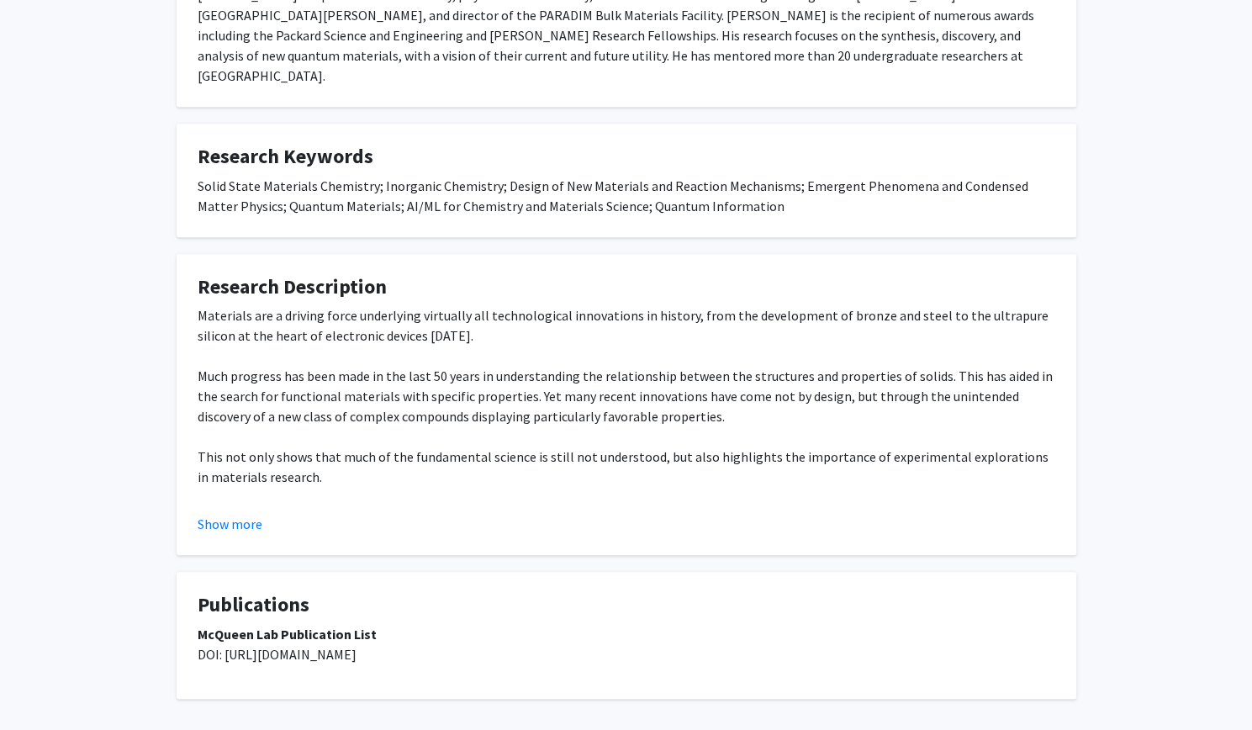
scroll to position [426, 0]
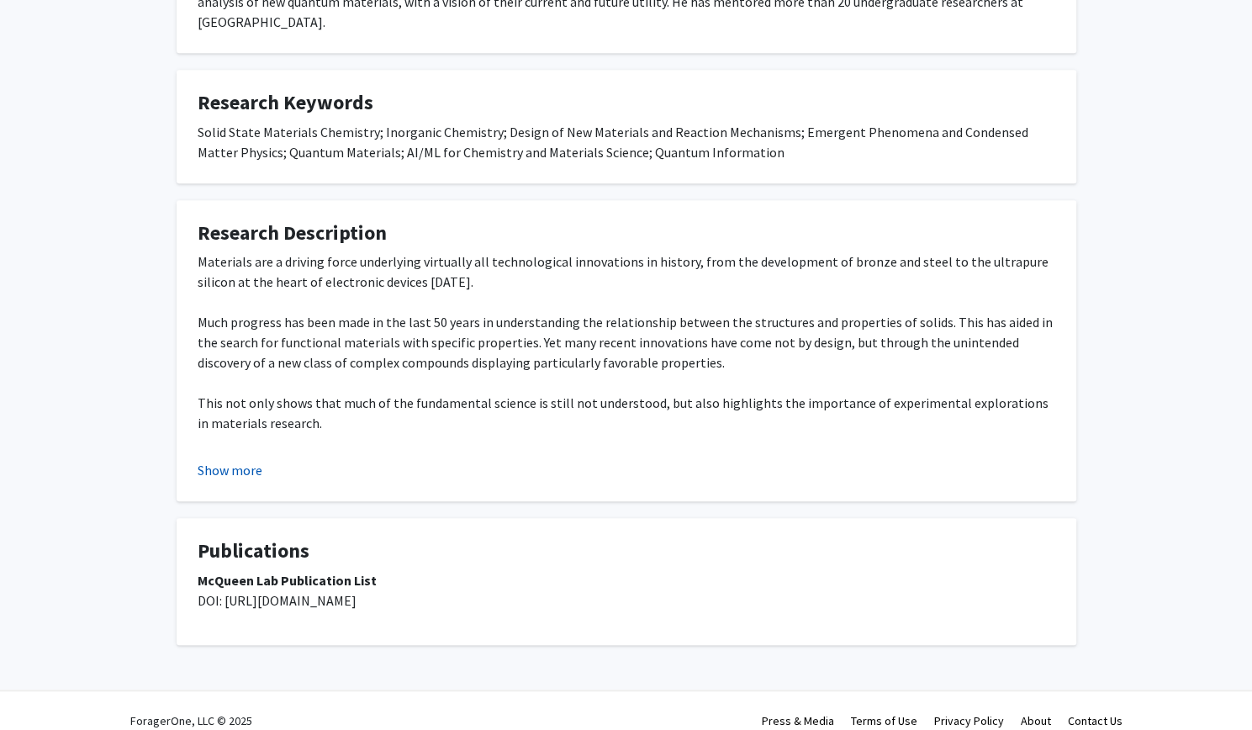
click at [235, 460] on button "Show more" at bounding box center [230, 470] width 65 height 20
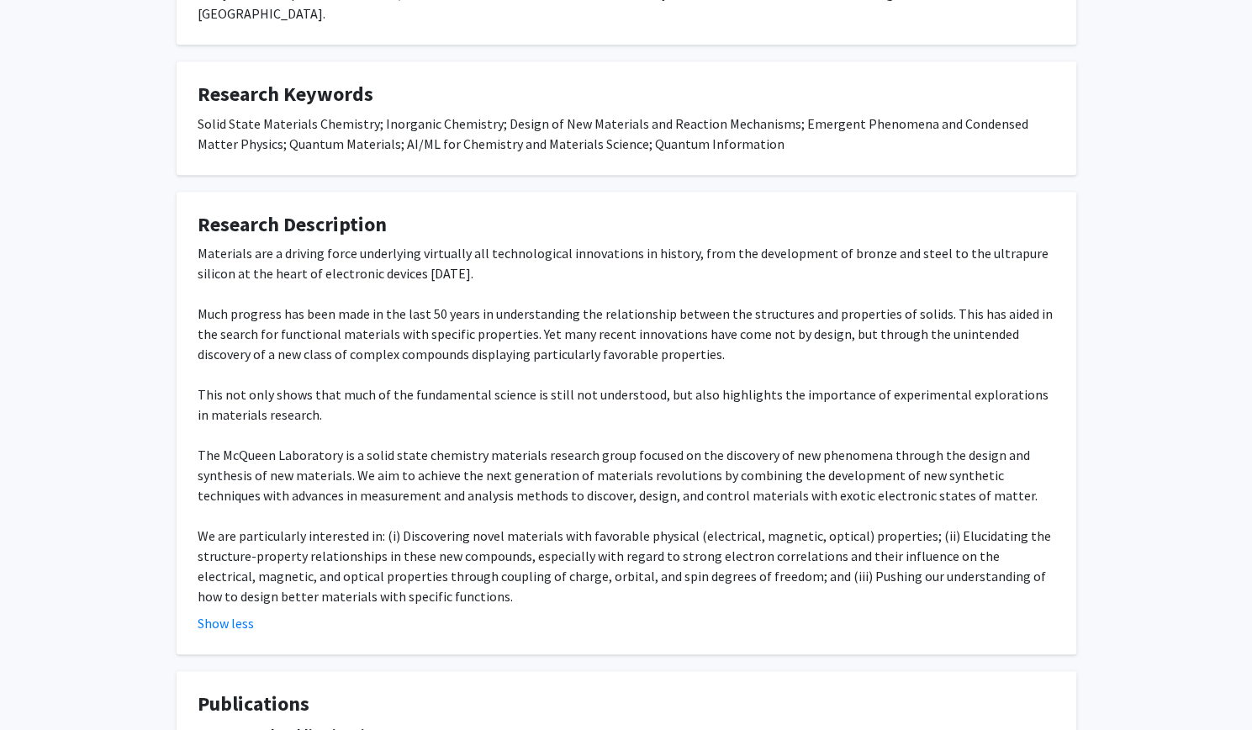
scroll to position [588, 0]
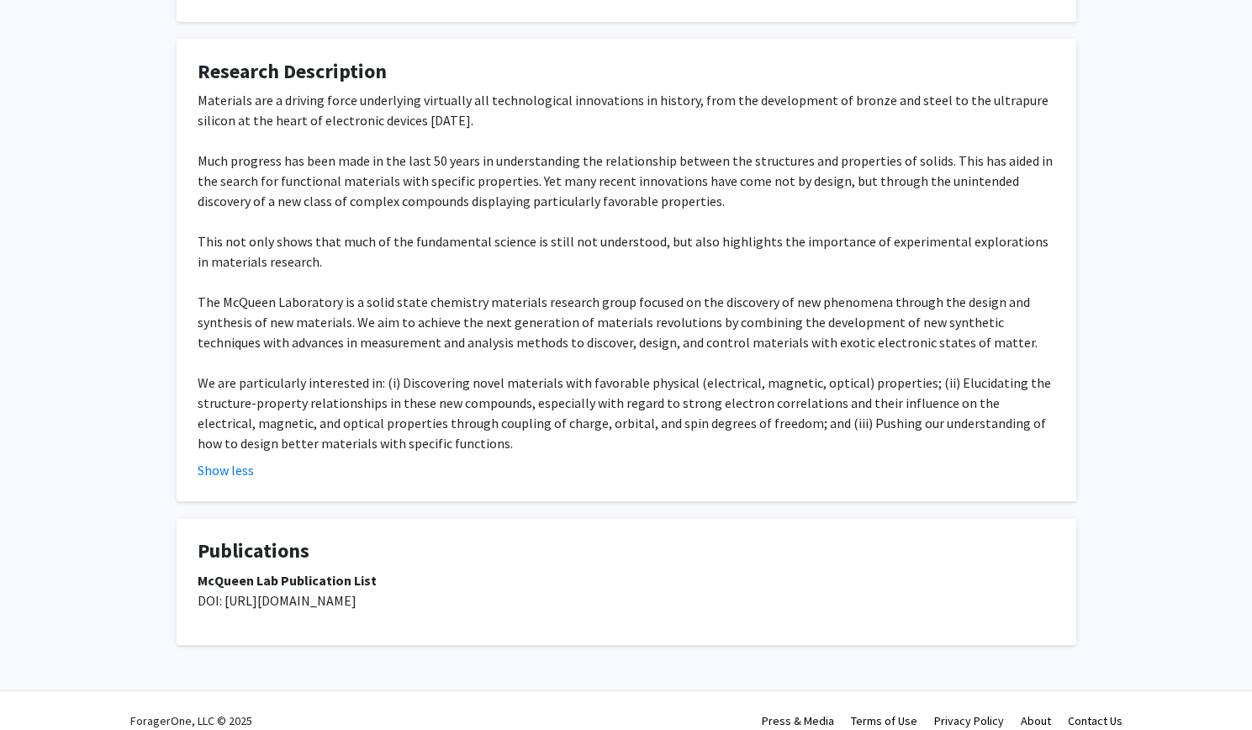
drag, startPoint x: 225, startPoint y: 579, endPoint x: 570, endPoint y: 579, distance: 345.6
click at [570, 579] on p "McQueen Lab Publication List DOI: https://occamy.chemistry.jhu.edu/publications…" at bounding box center [627, 590] width 858 height 40
copy span "https://occamy.chemistry.jhu.edu/publications/index.php"
